Goal: Book appointment/travel/reservation

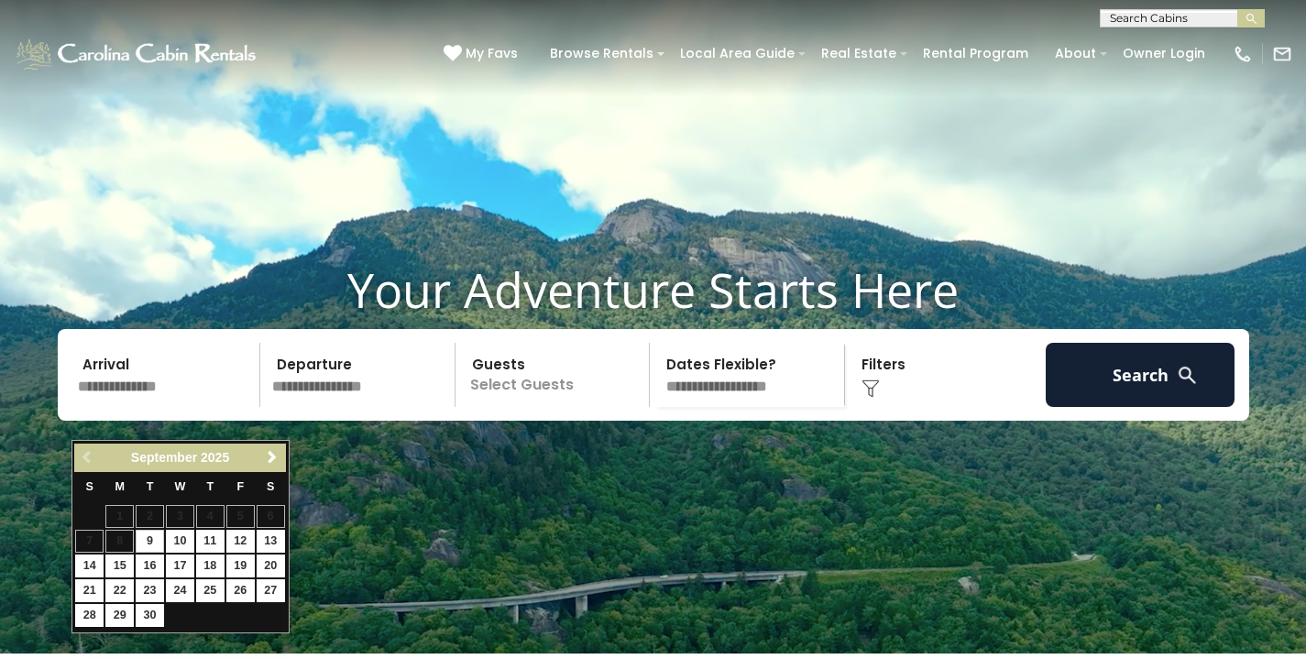
click at [278, 456] on span "Next" at bounding box center [272, 457] width 15 height 15
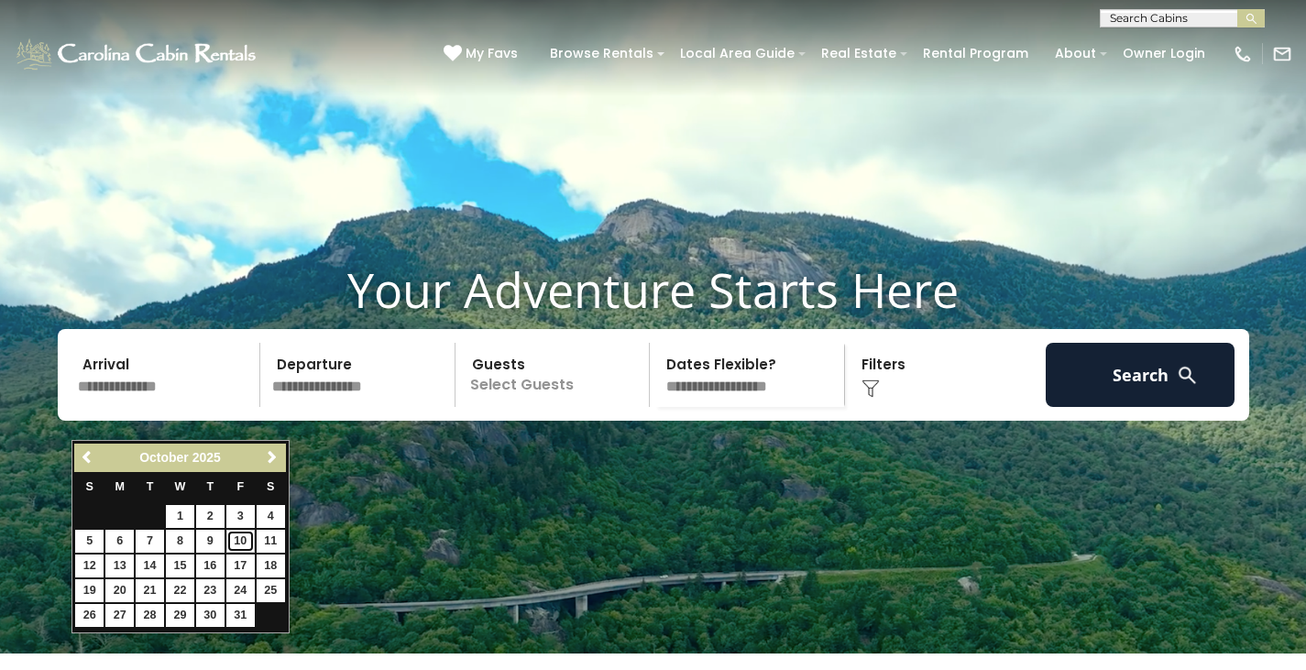
click at [253, 536] on link "10" at bounding box center [240, 541] width 28 height 23
type input "********"
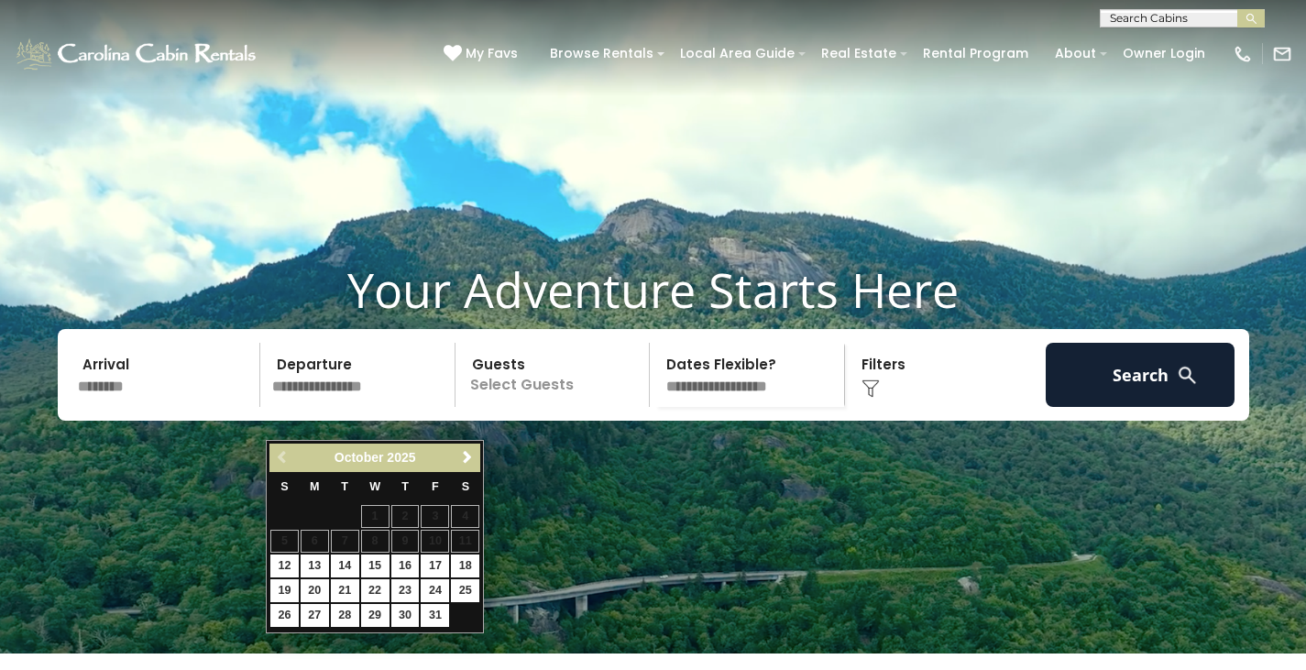
click at [468, 538] on table "S M T W T F S 1 2 3 4 5 6 7 8 9 10 11 12 13 14 15 16 17 18 19 20 21 22 23 24 25…" at bounding box center [374, 550] width 211 height 157
click at [279, 562] on link "12" at bounding box center [284, 565] width 28 height 23
type input "********"
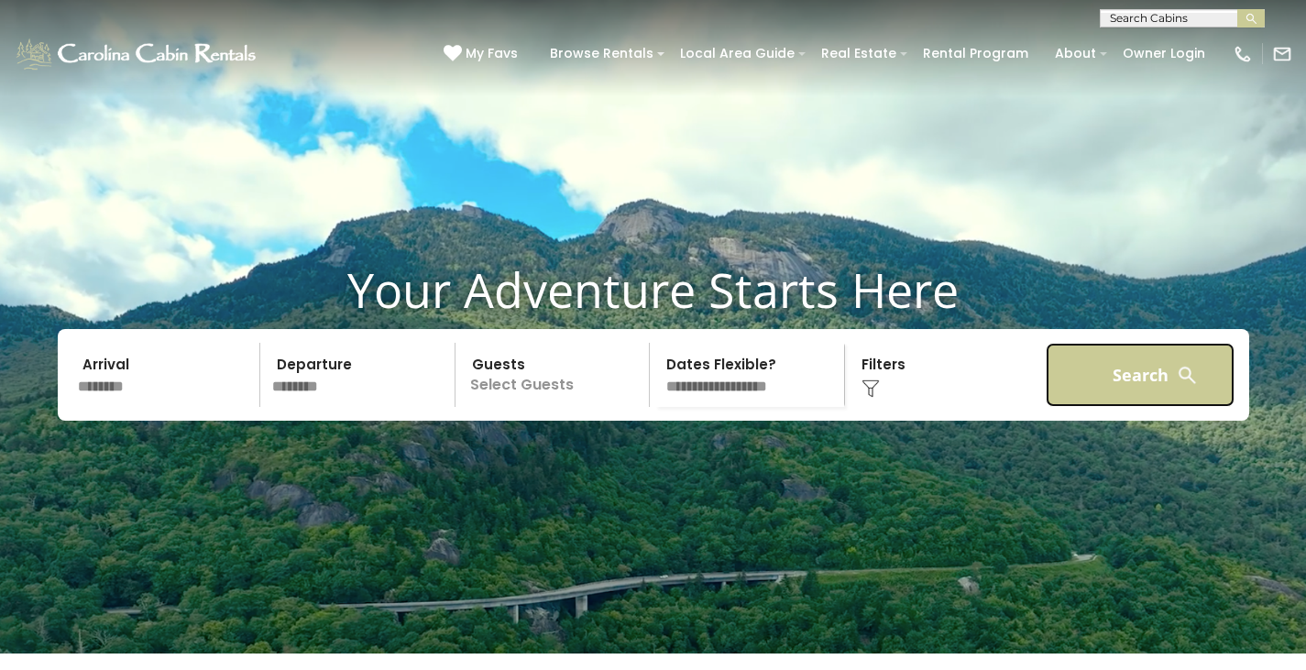
click at [1059, 407] on button "Search" at bounding box center [1140, 375] width 190 height 64
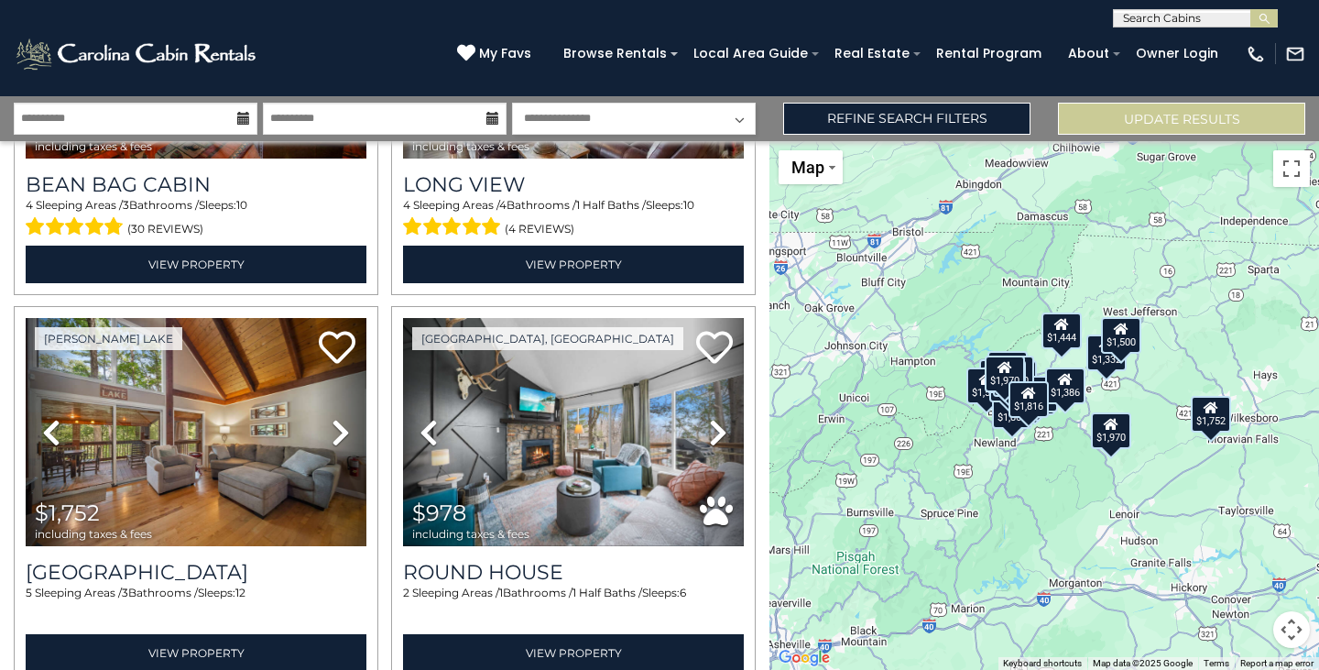
scroll to position [3830, 0]
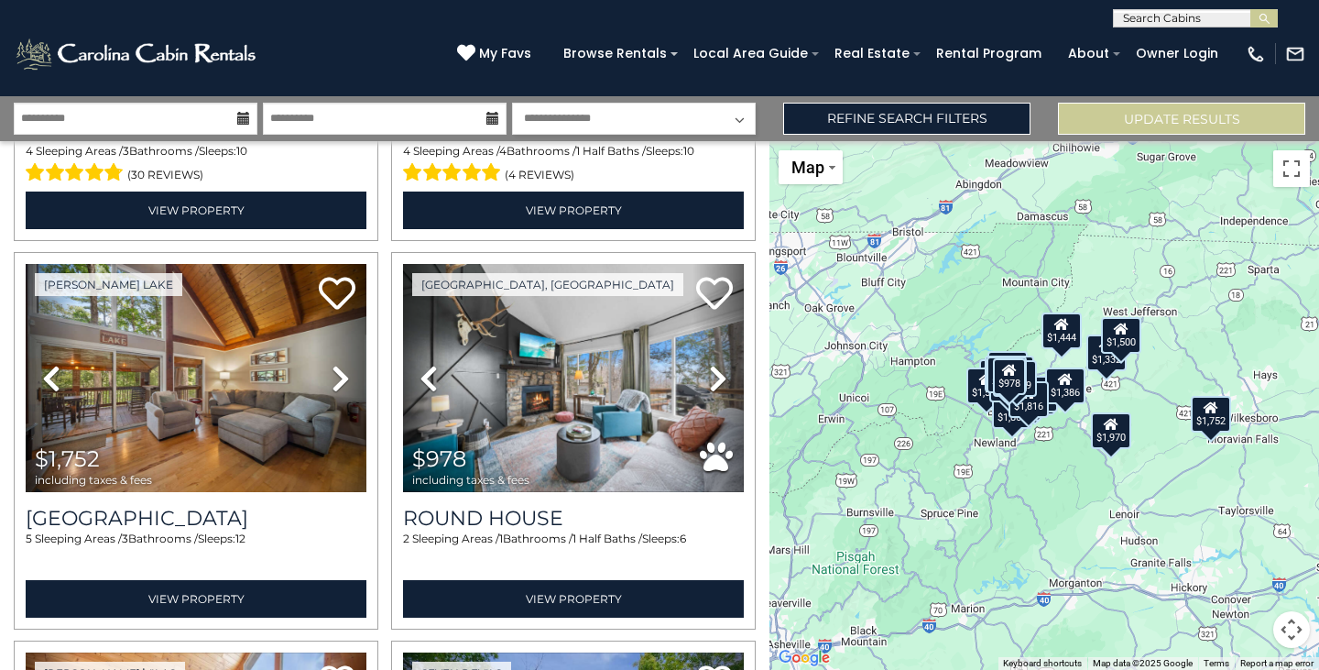
drag, startPoint x: 758, startPoint y: 507, endPoint x: 754, endPoint y: 520, distance: 13.3
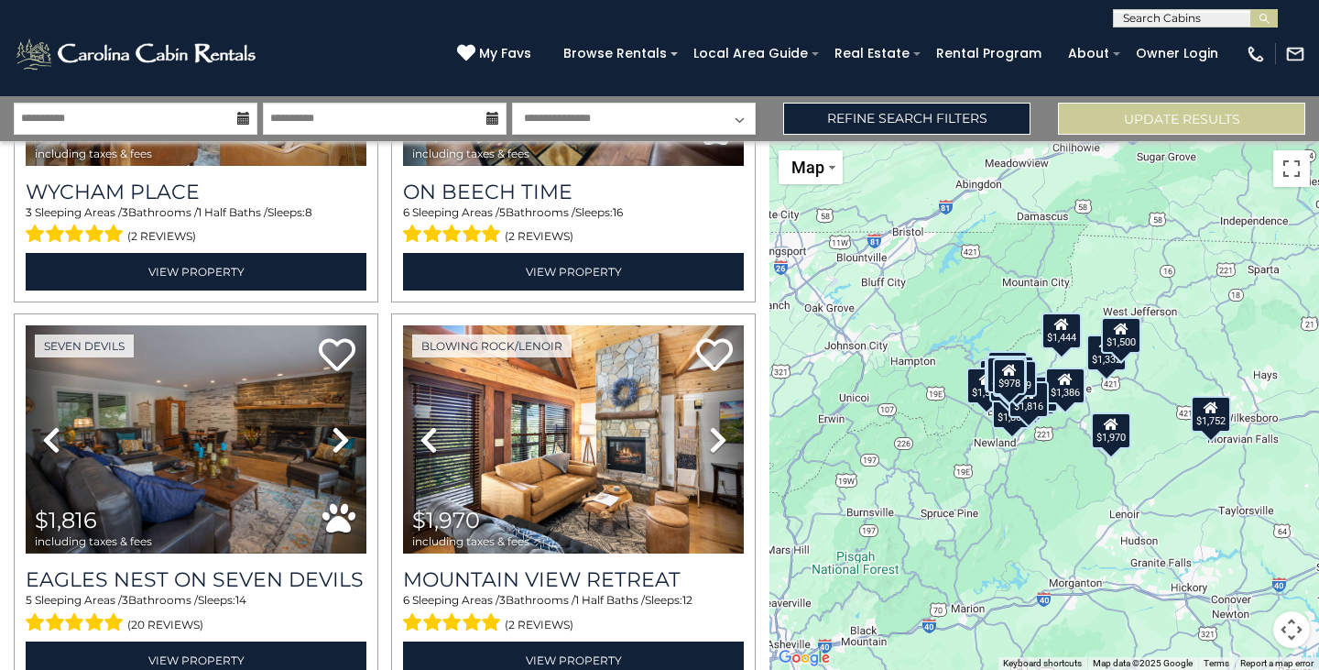
scroll to position [5407, 0]
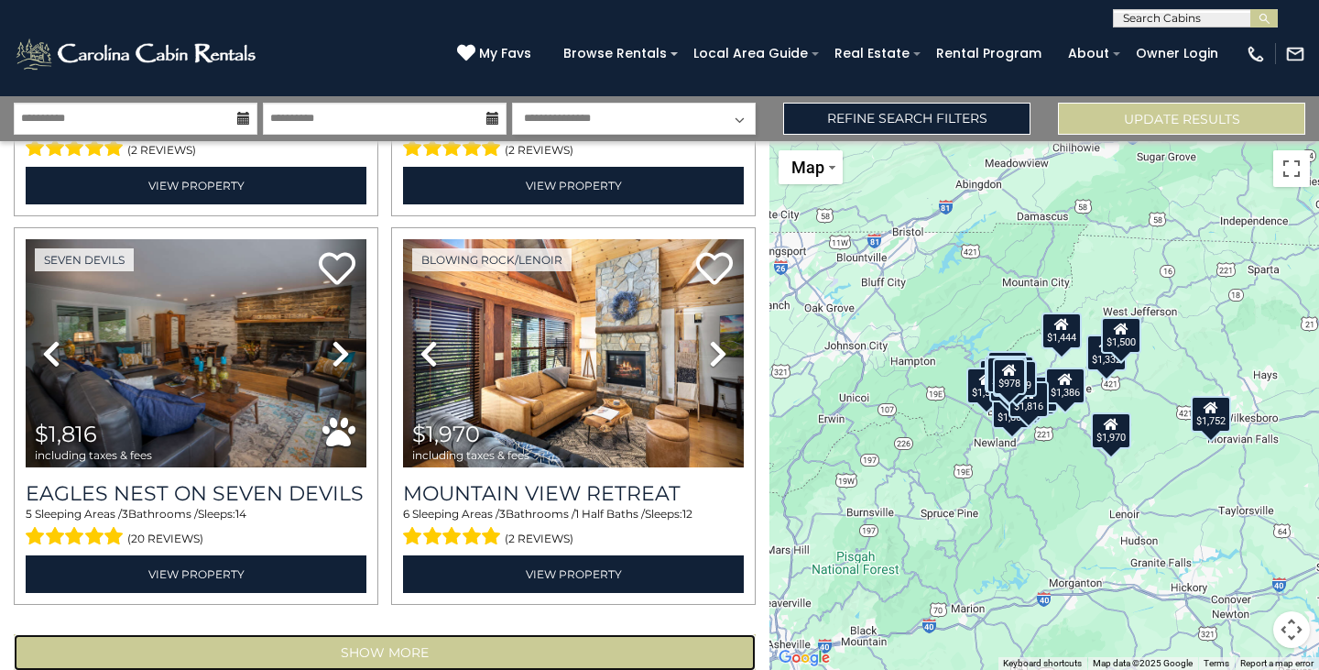
click at [448, 634] on button "Show More" at bounding box center [385, 652] width 742 height 37
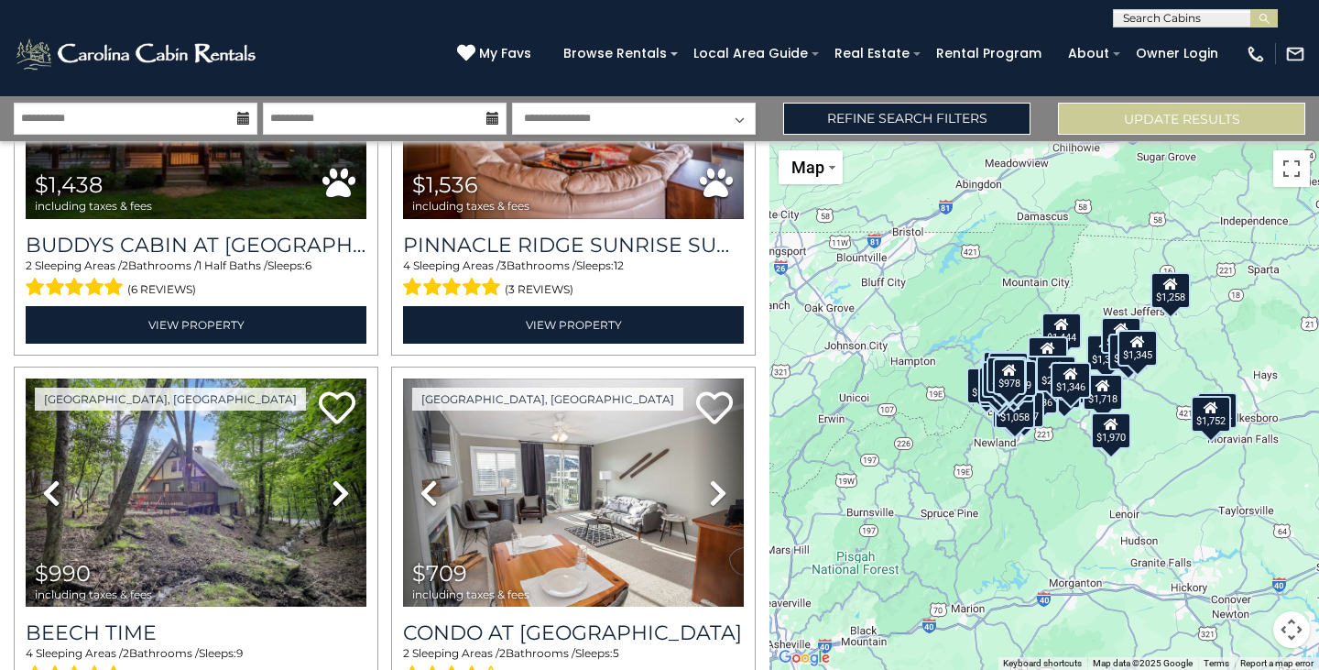
scroll to position [9494, 0]
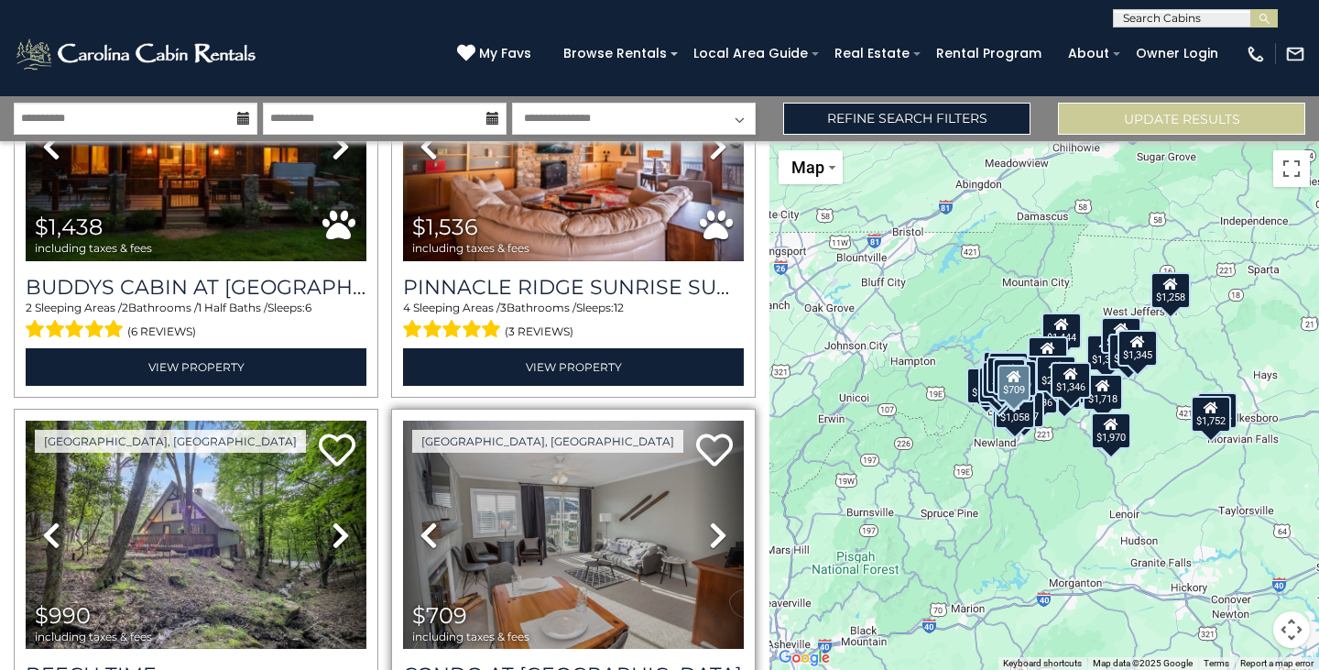
click at [709, 520] on icon at bounding box center [718, 534] width 18 height 29
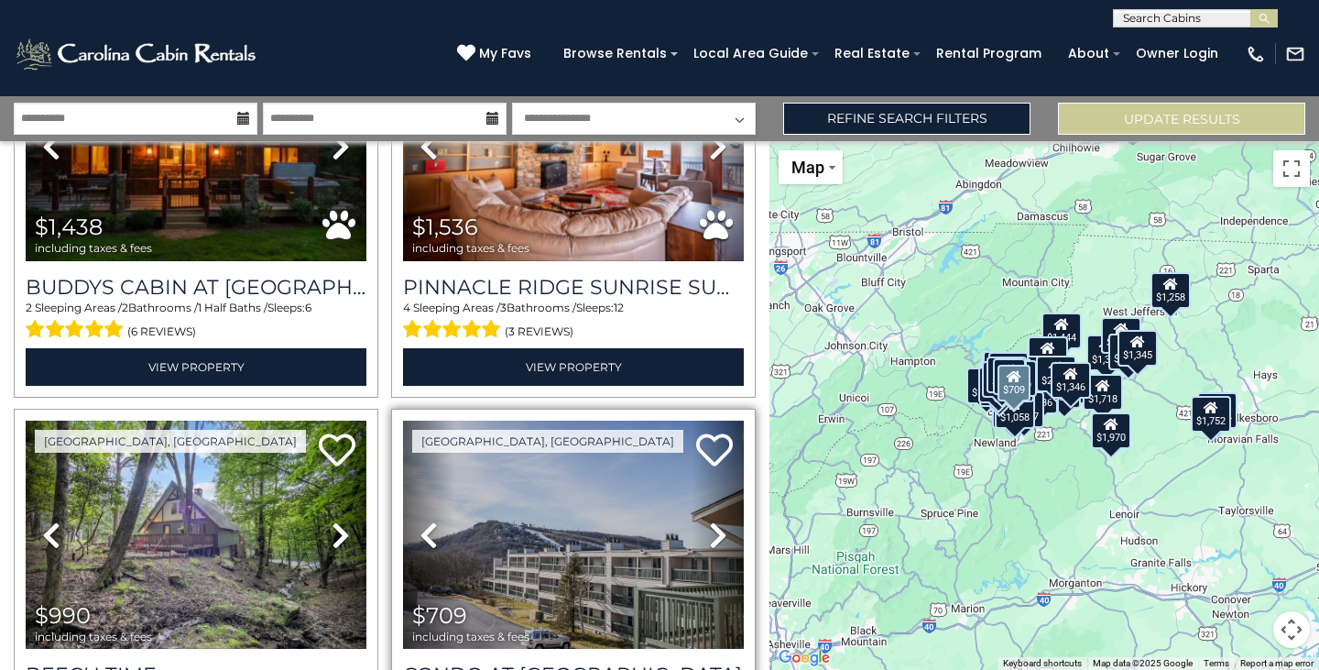
click at [709, 520] on icon at bounding box center [718, 534] width 18 height 29
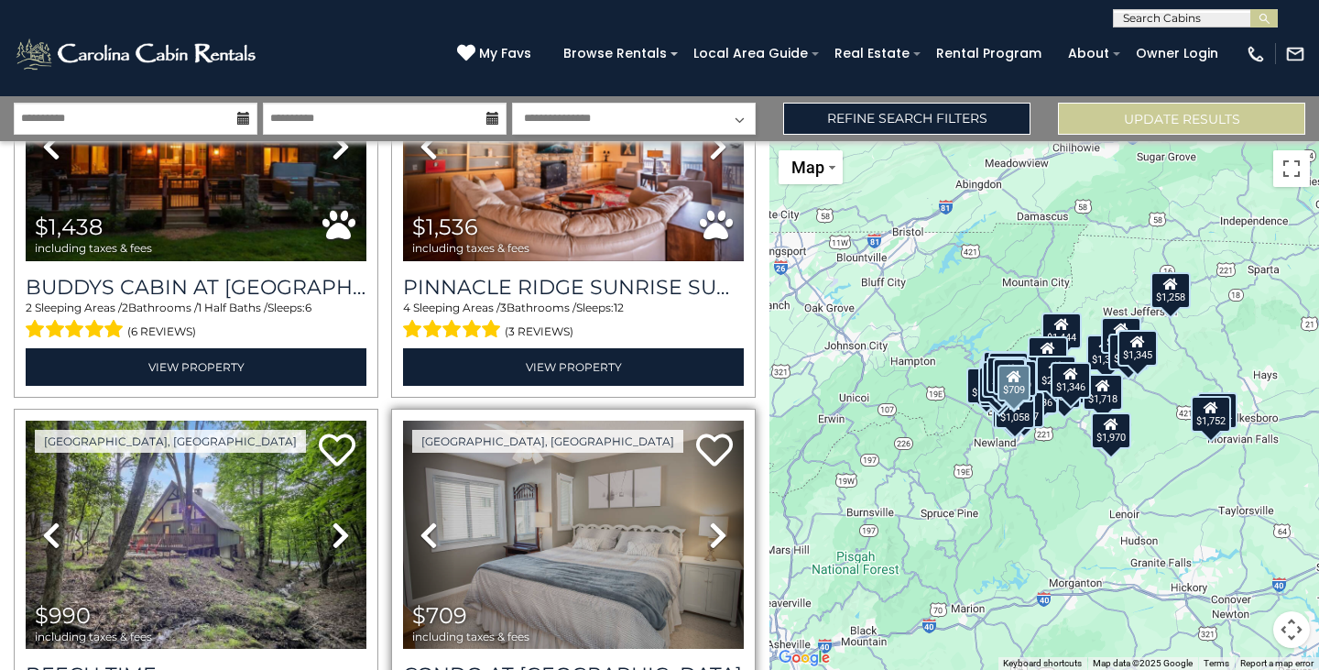
click at [709, 520] on icon at bounding box center [718, 534] width 18 height 29
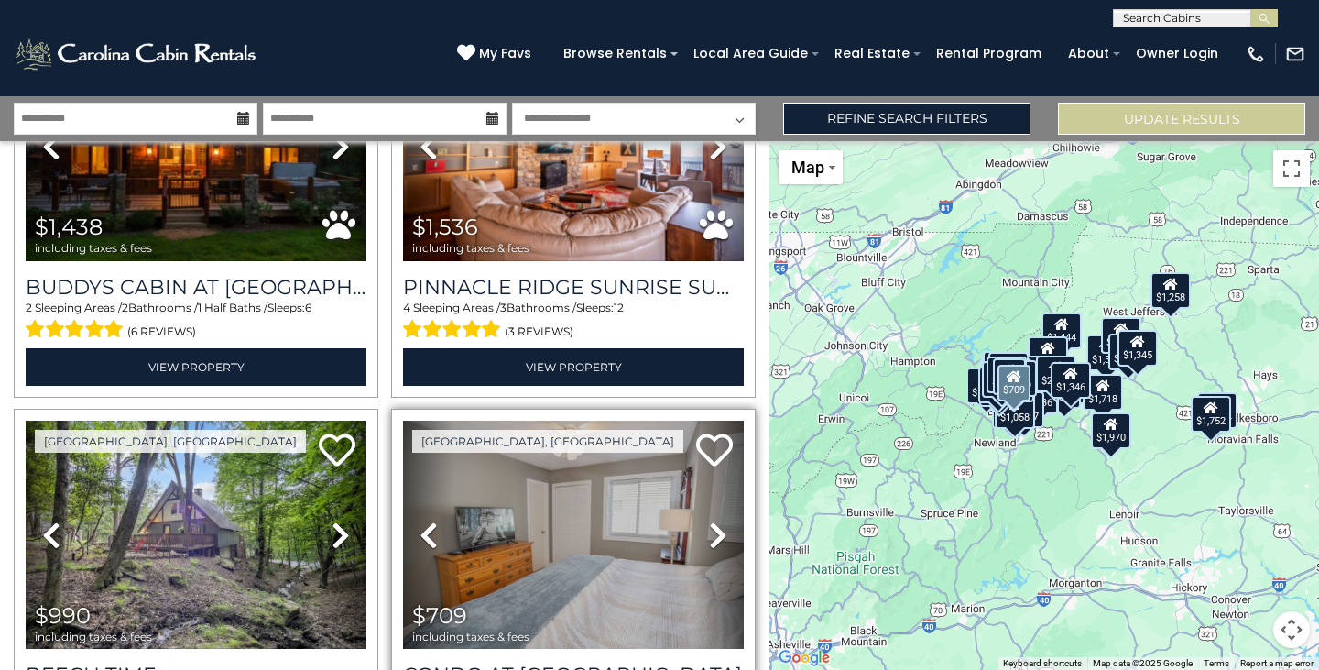
click at [709, 520] on icon at bounding box center [718, 534] width 18 height 29
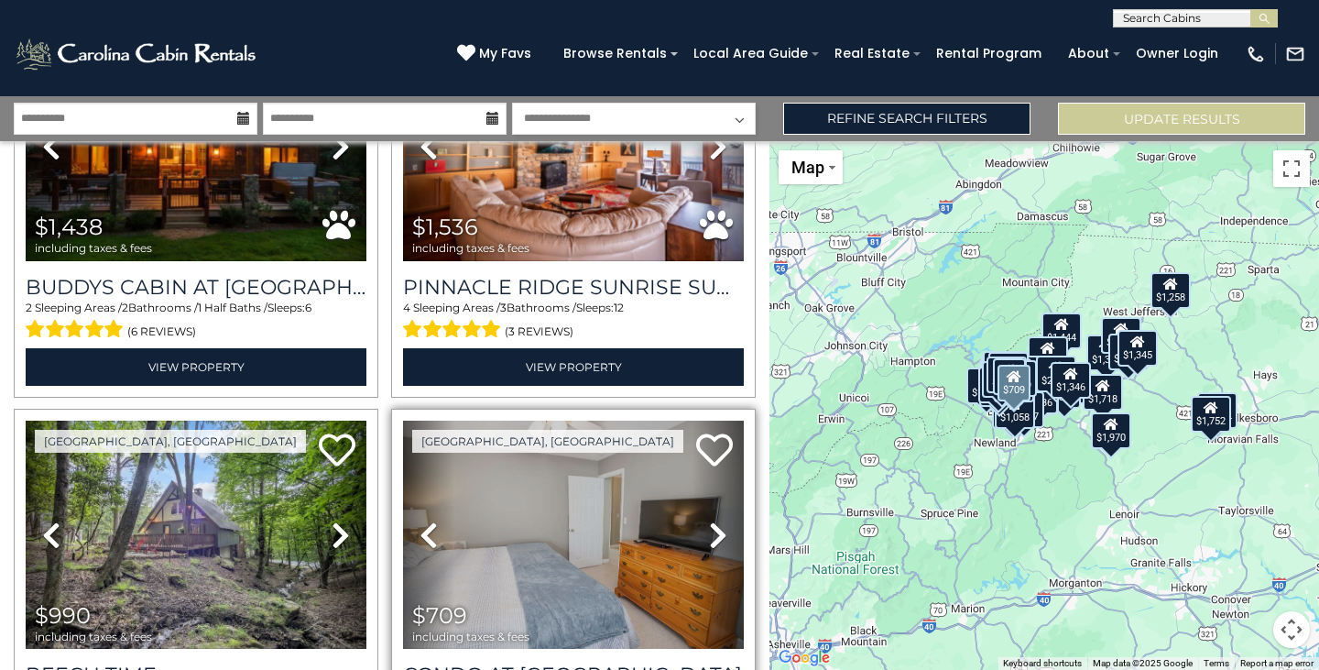
click at [709, 520] on icon at bounding box center [718, 534] width 18 height 29
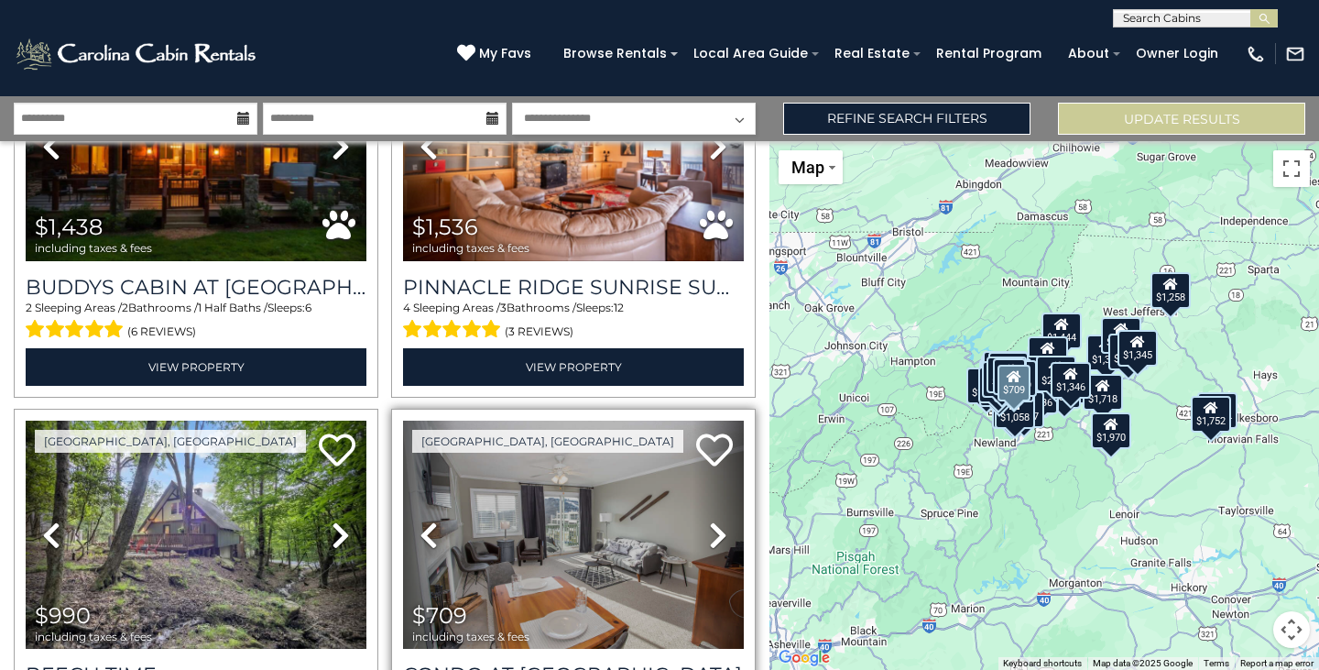
click at [709, 520] on icon at bounding box center [718, 534] width 18 height 29
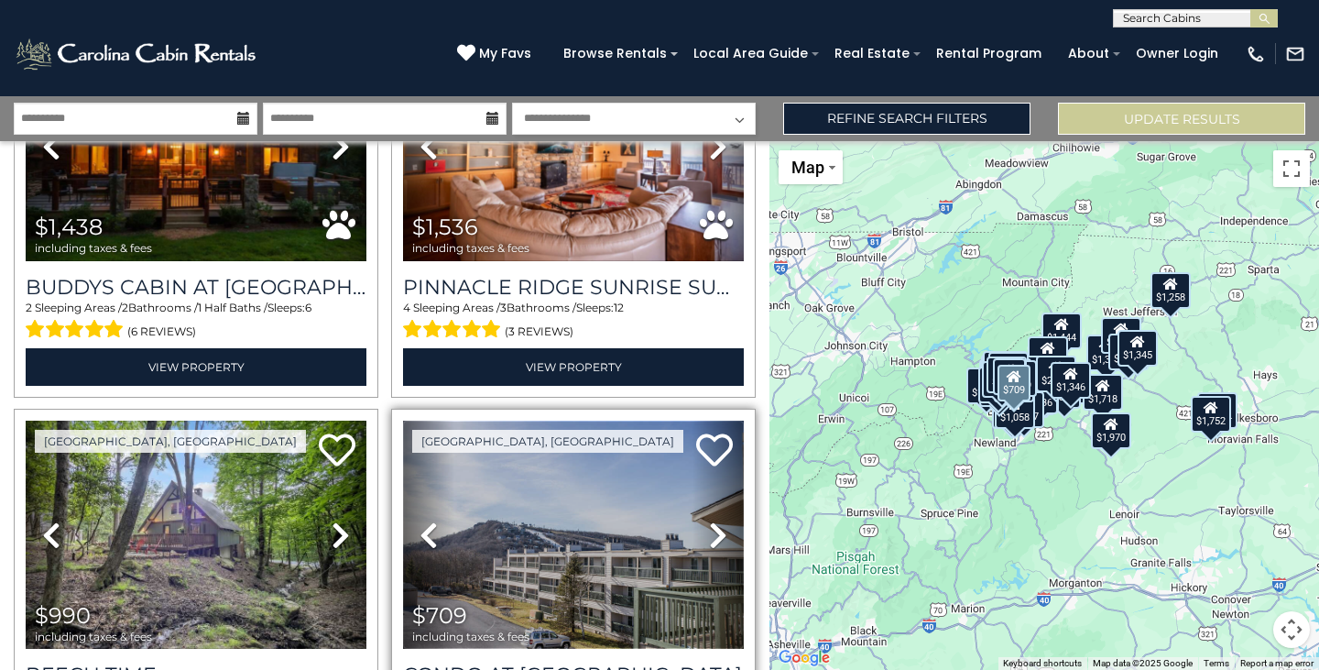
click at [581, 457] on img at bounding box center [573, 535] width 341 height 228
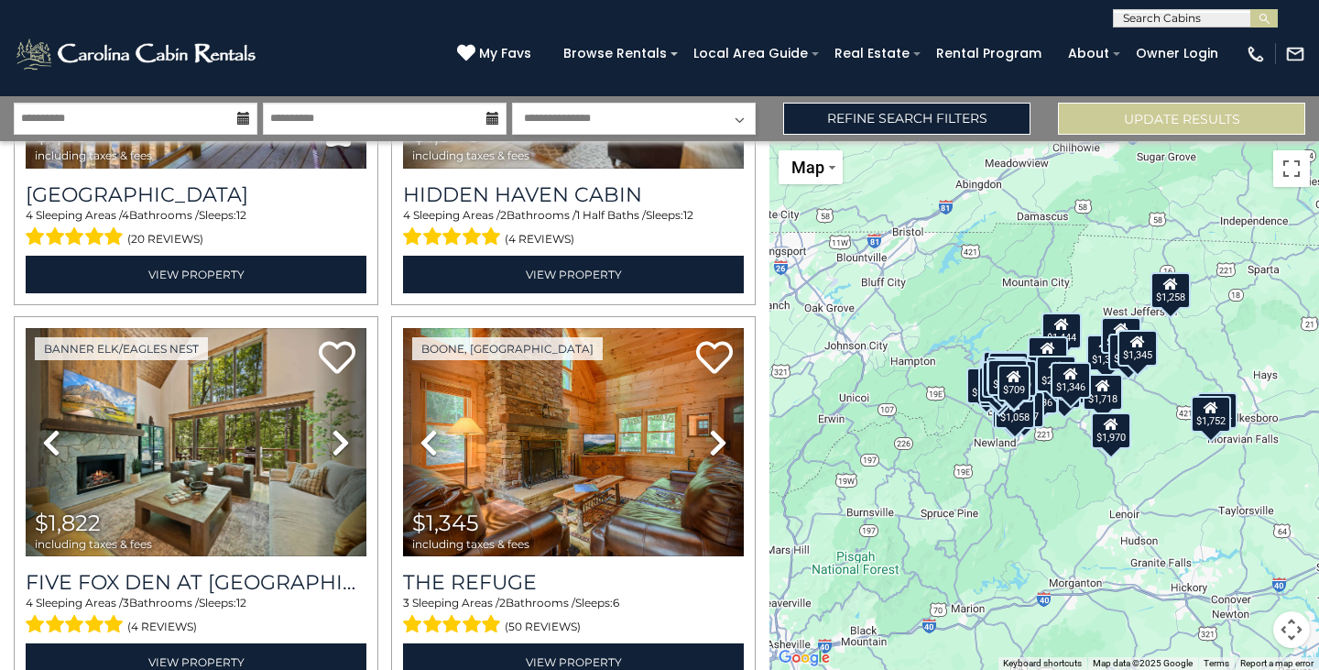
scroll to position [11182, 0]
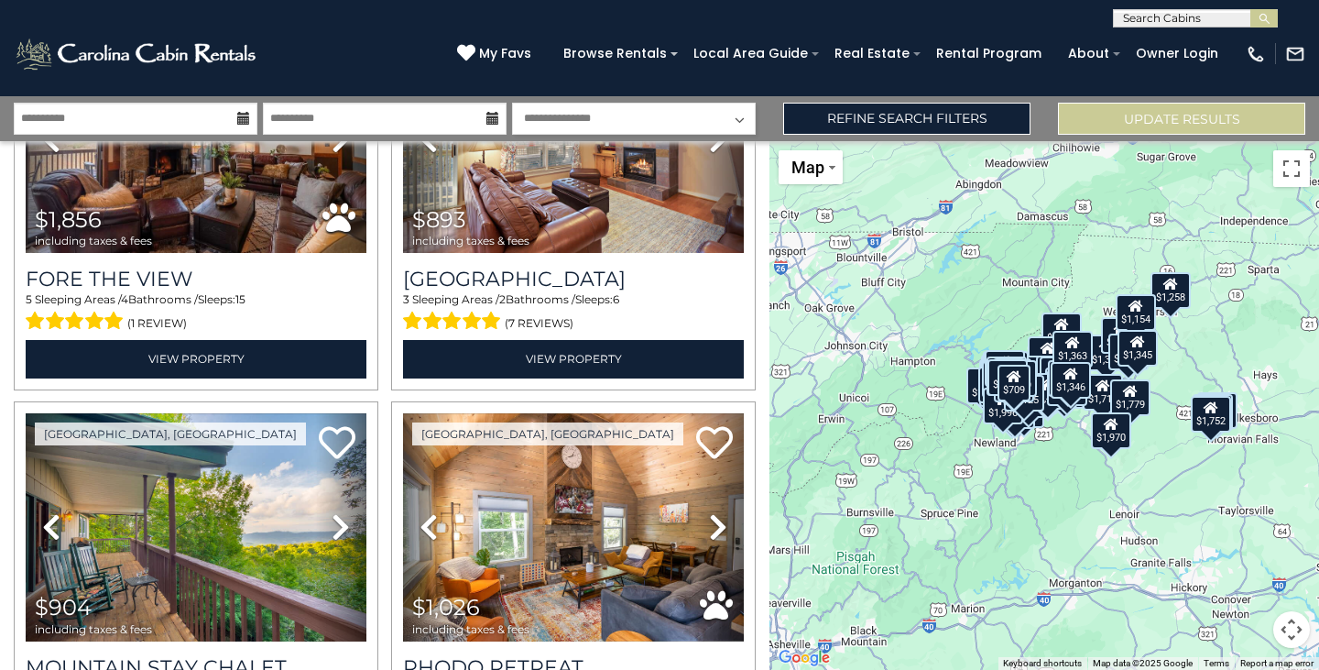
scroll to position [15380, 0]
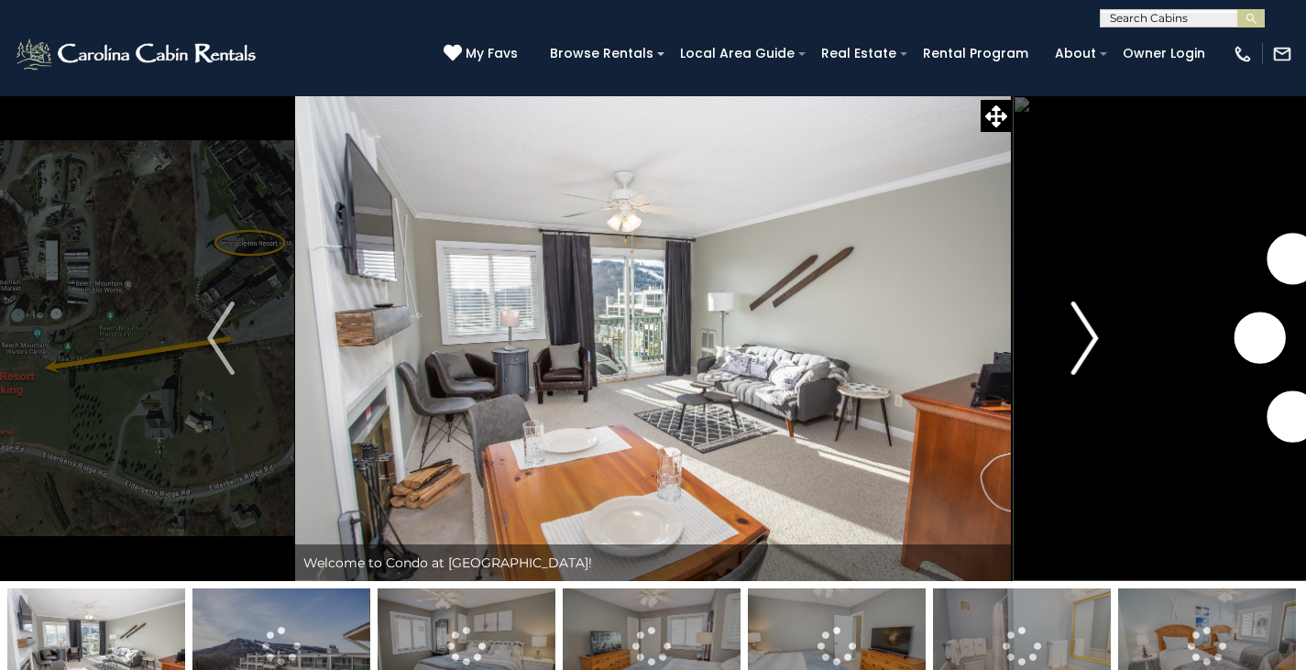
click at [1088, 347] on img "Next" at bounding box center [1084, 337] width 27 height 73
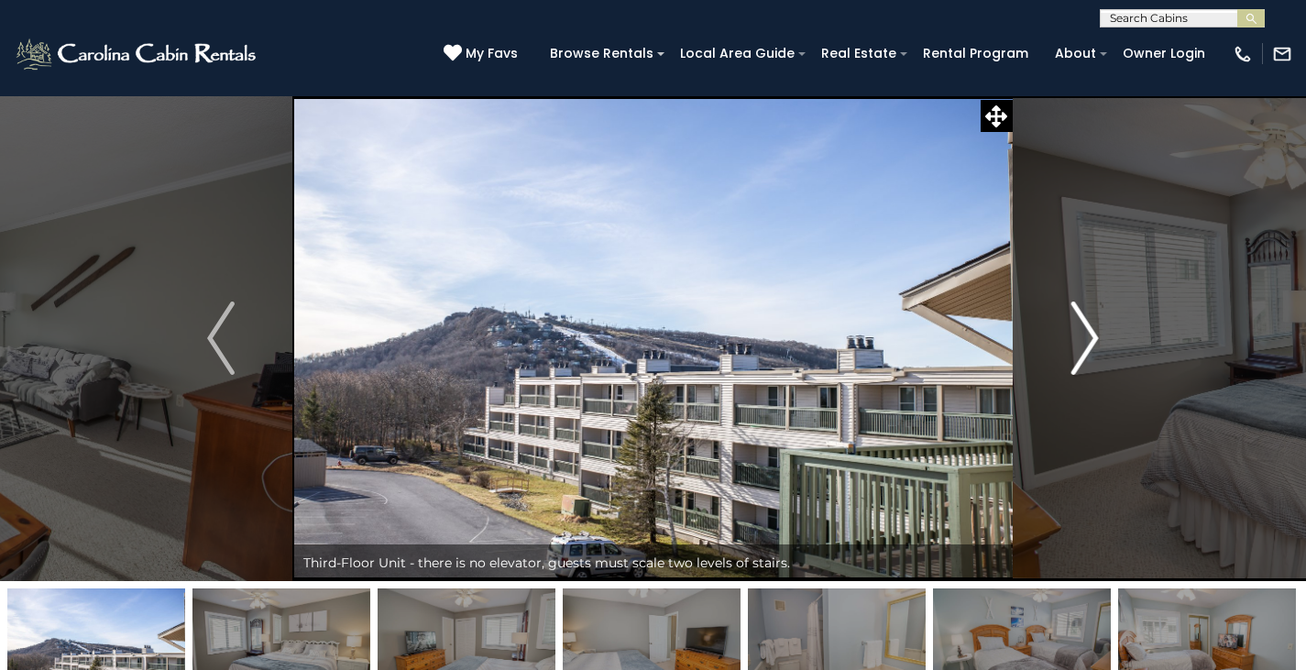
click at [1087, 337] on img "Next" at bounding box center [1084, 337] width 27 height 73
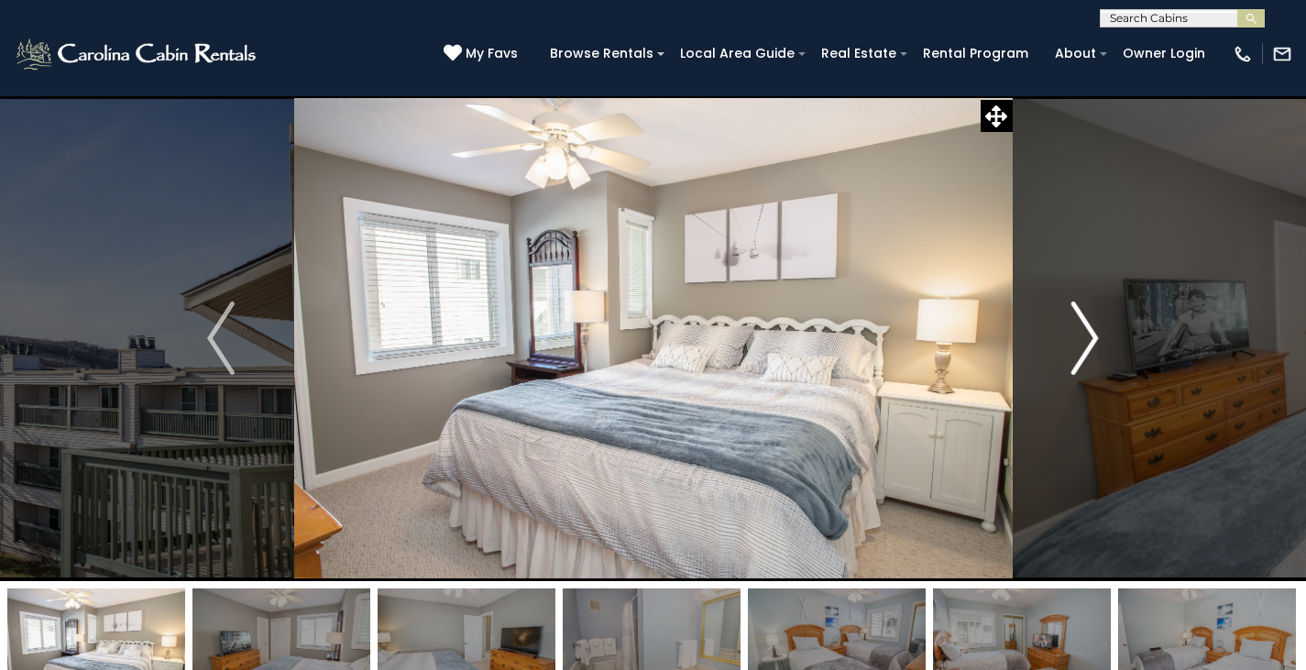
click at [1087, 337] on img "Next" at bounding box center [1084, 337] width 27 height 73
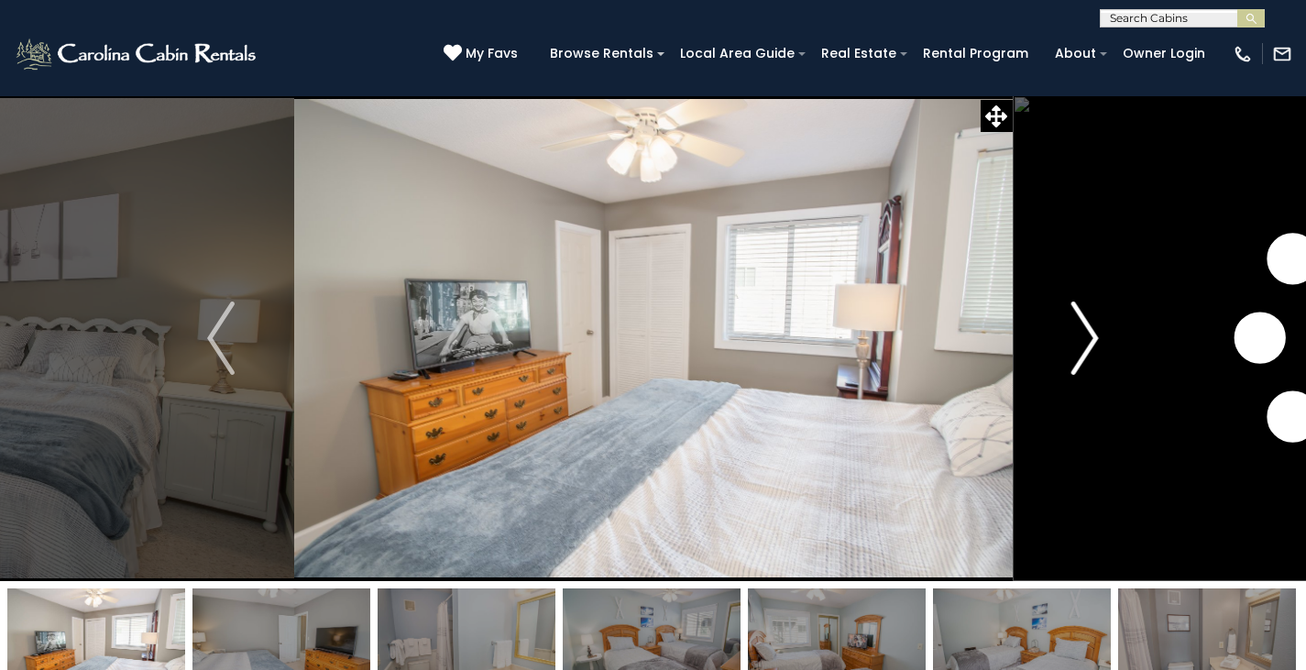
click at [1087, 337] on img "Next" at bounding box center [1084, 337] width 27 height 73
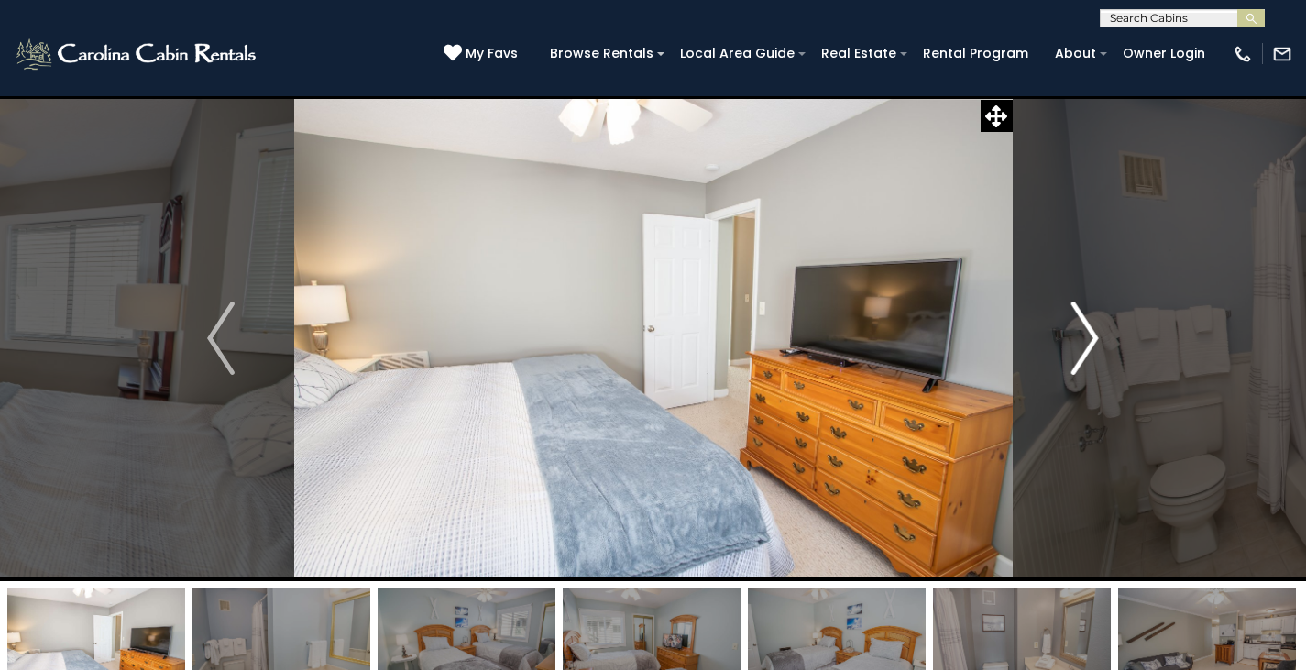
click at [1087, 337] on img "Next" at bounding box center [1084, 337] width 27 height 73
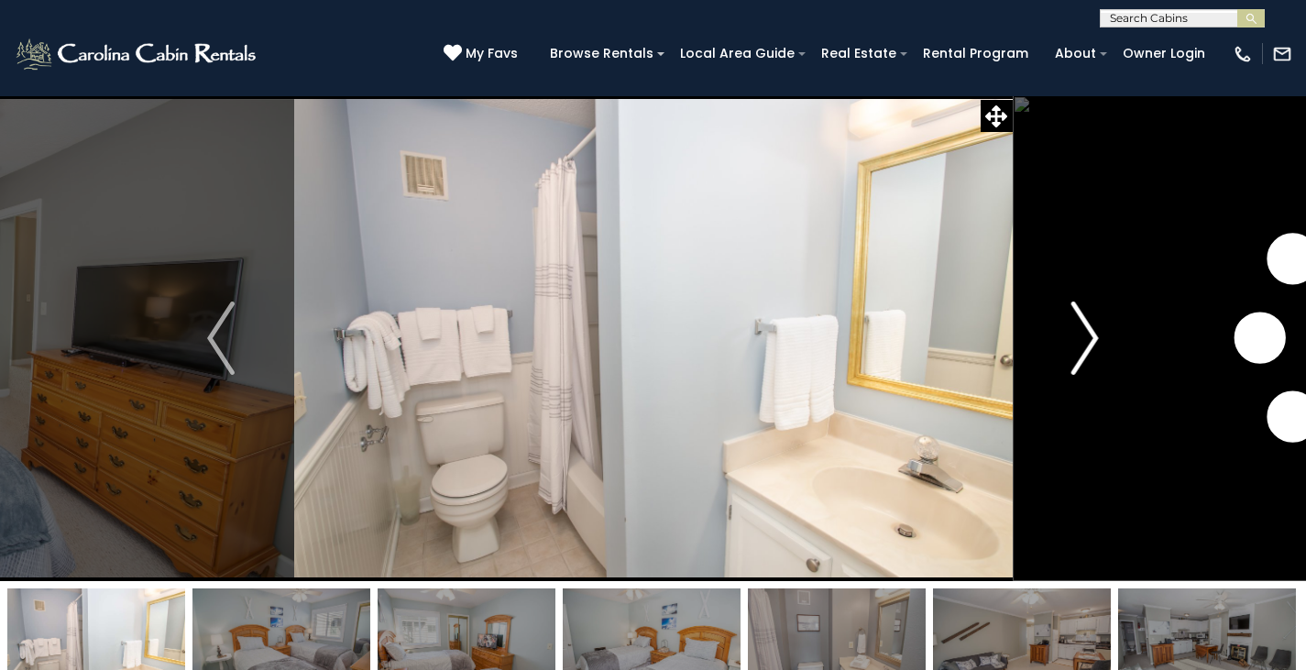
click at [1087, 337] on img "Next" at bounding box center [1084, 337] width 27 height 73
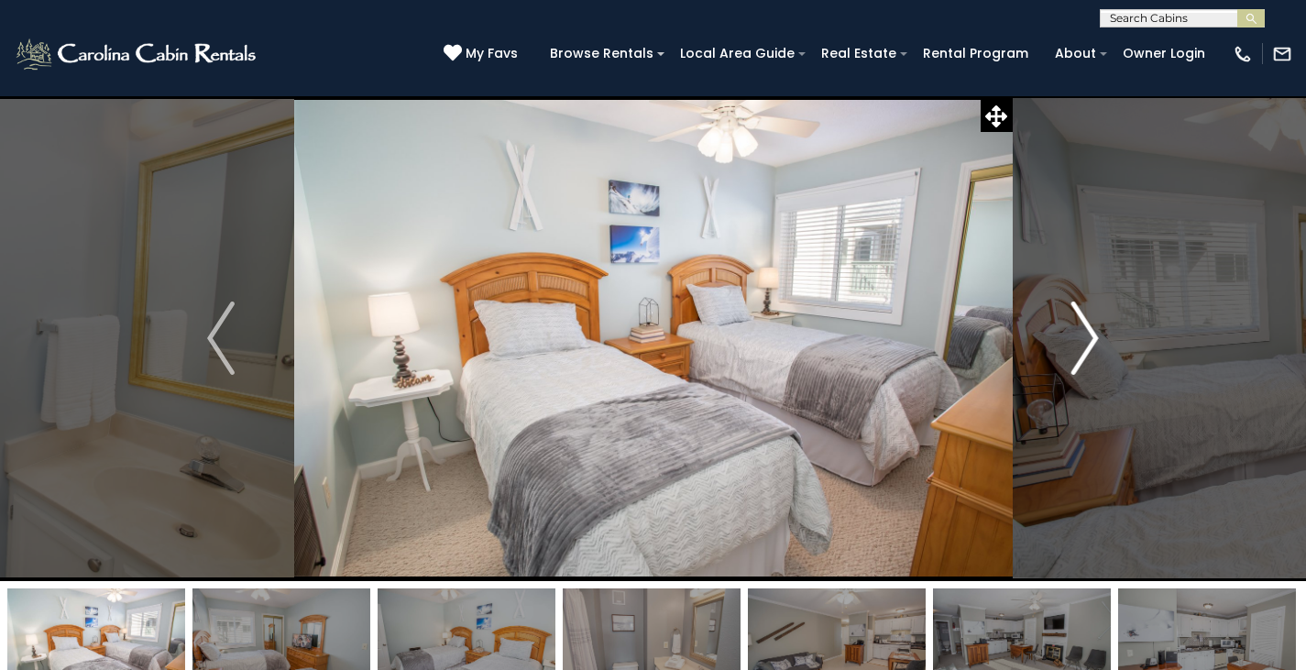
click at [1087, 337] on img "Next" at bounding box center [1084, 337] width 27 height 73
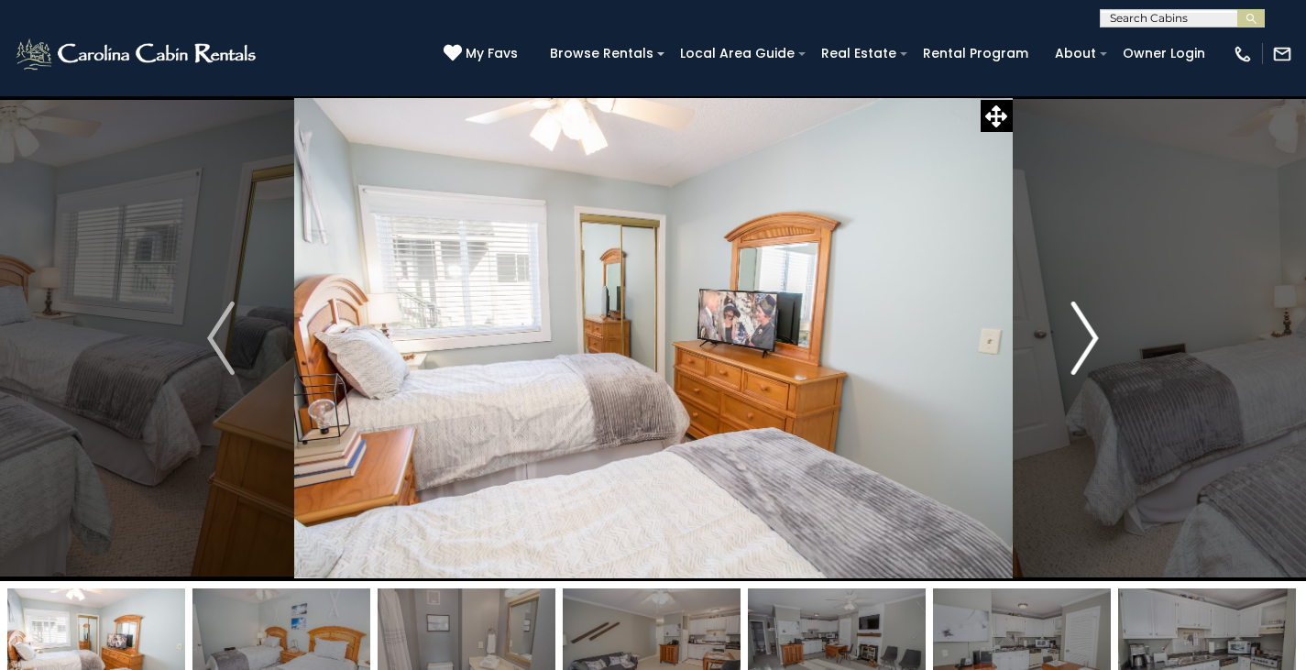
click at [1087, 337] on img "Next" at bounding box center [1084, 337] width 27 height 73
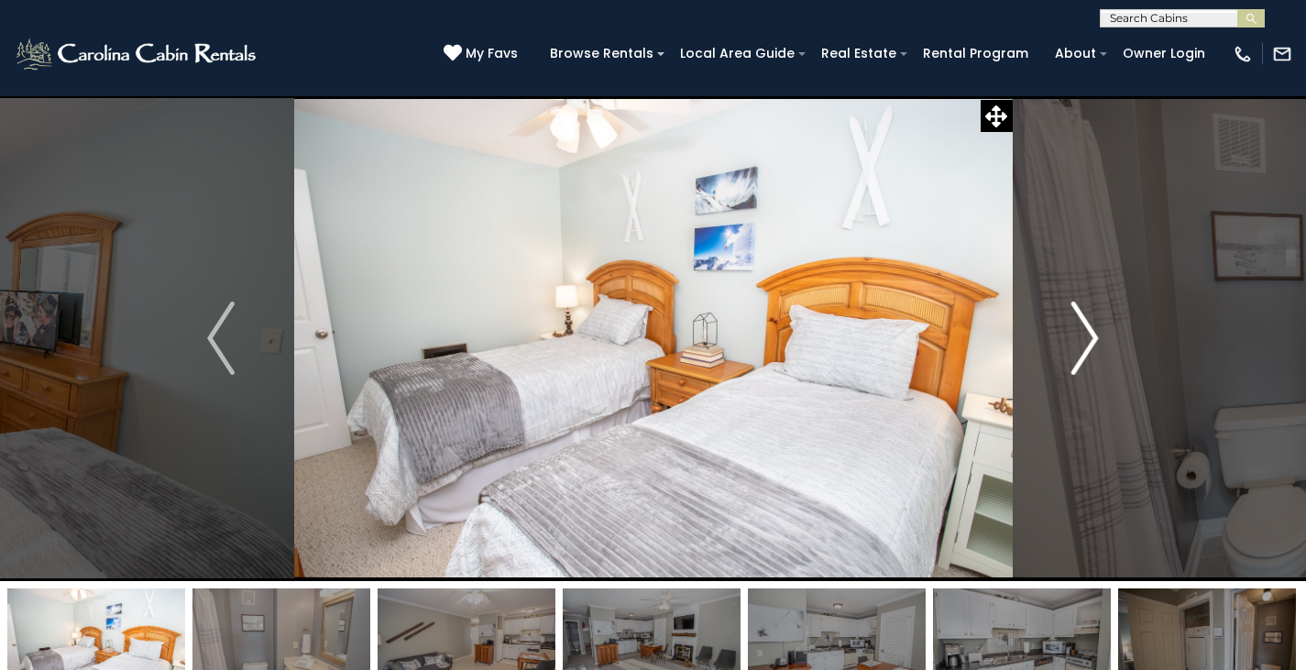
click at [1087, 337] on img "Next" at bounding box center [1084, 337] width 27 height 73
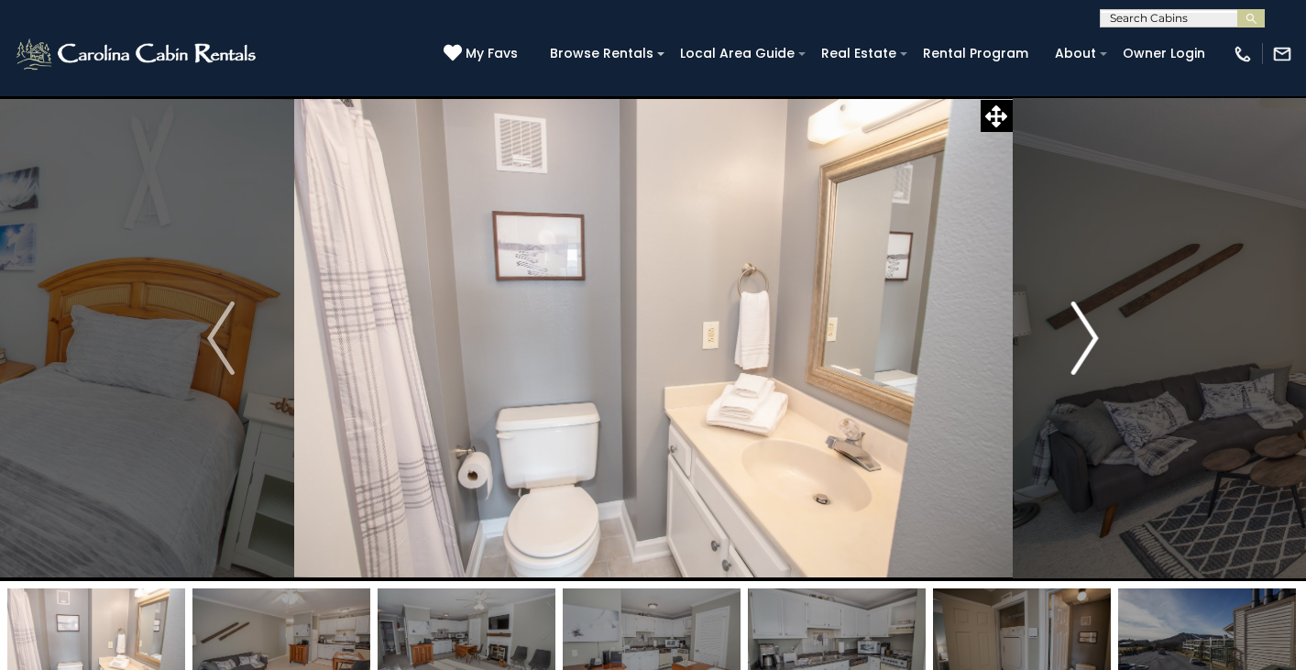
click at [1087, 337] on img "Next" at bounding box center [1084, 337] width 27 height 73
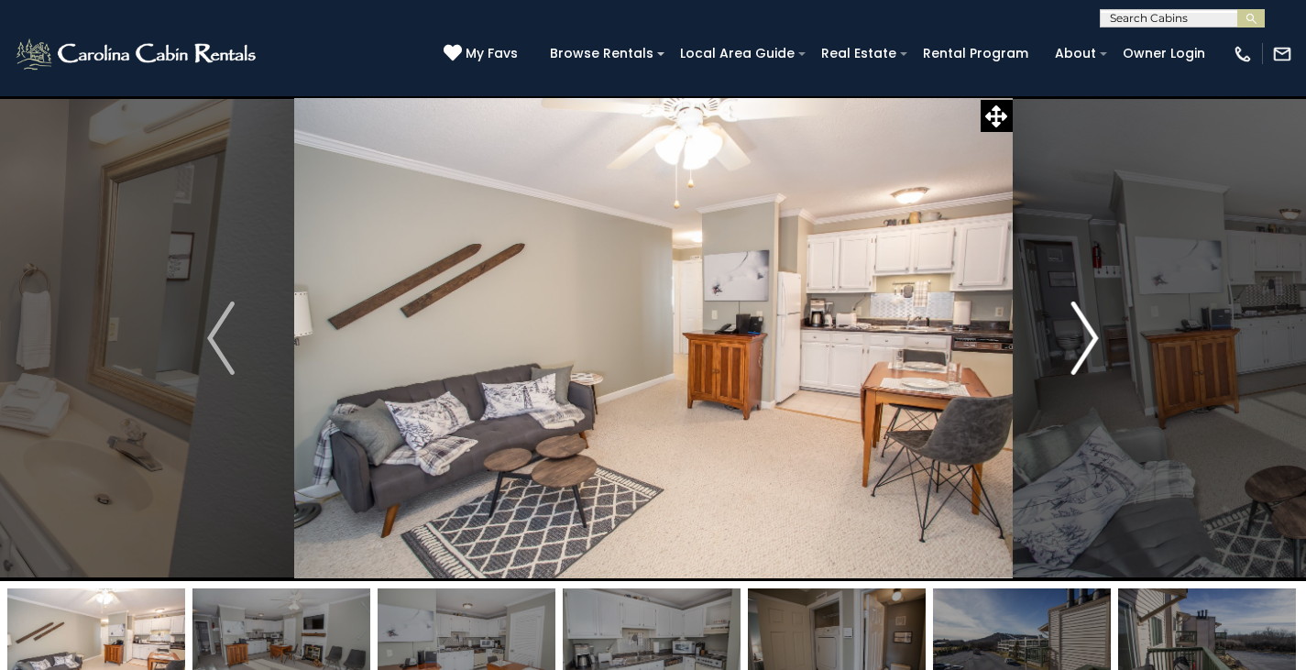
click at [1087, 337] on img "Next" at bounding box center [1084, 337] width 27 height 73
